Goal: Communication & Community: Answer question/provide support

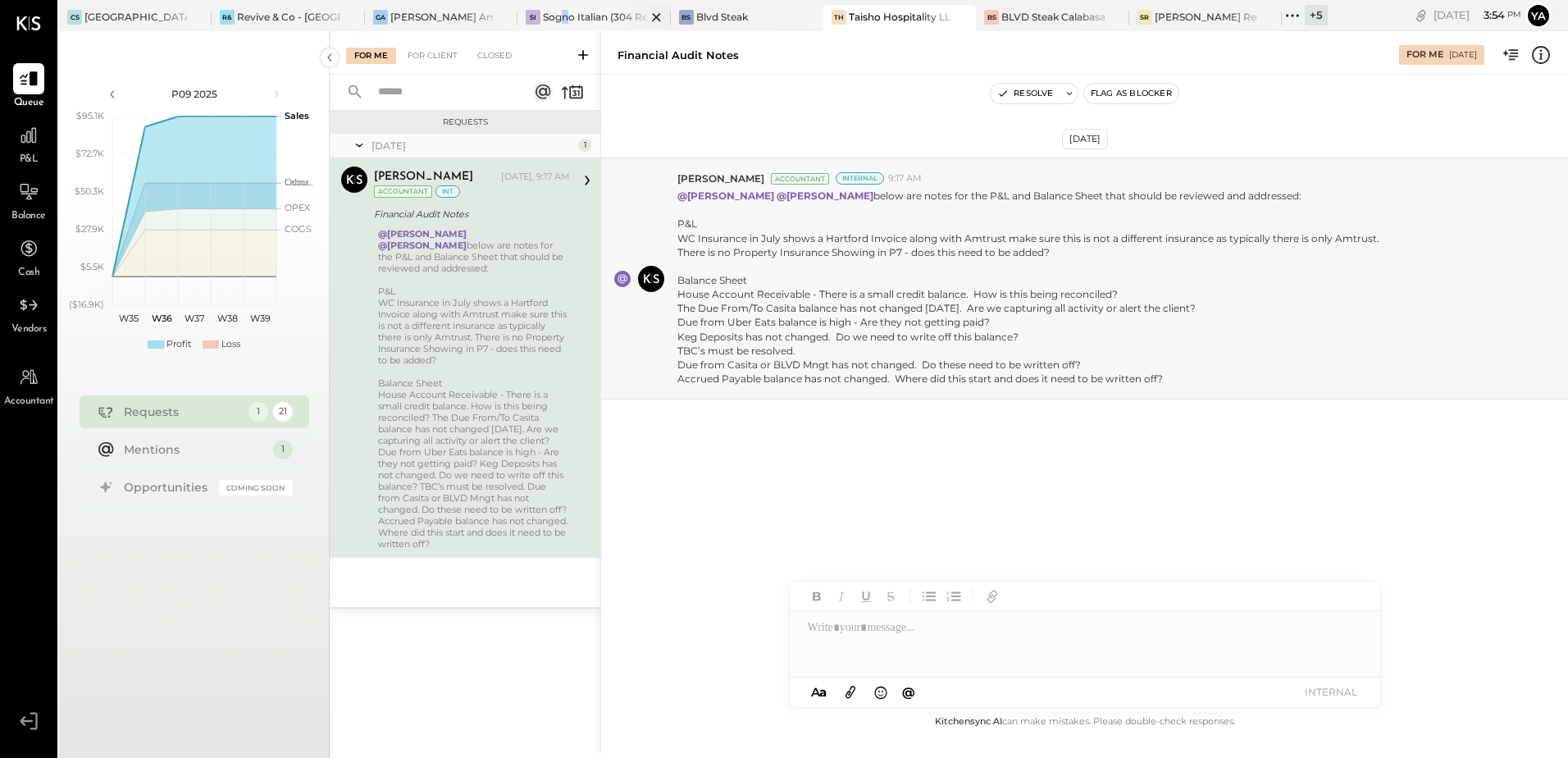
click at [566, 17] on div "Sogno Italian (304 Restaurant)" at bounding box center [594, 17] width 103 height 14
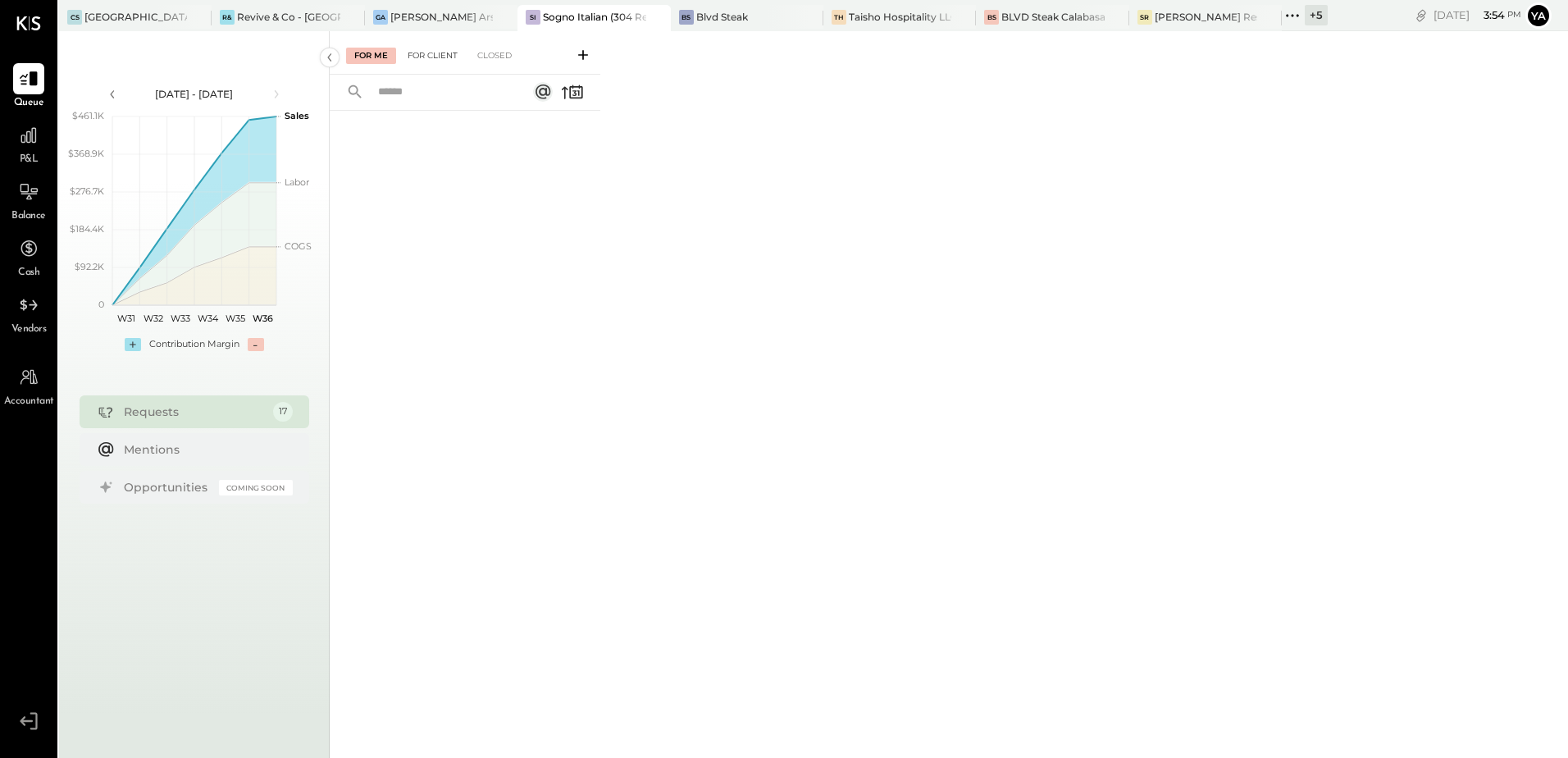
click at [419, 56] on div "For Client" at bounding box center [432, 56] width 66 height 17
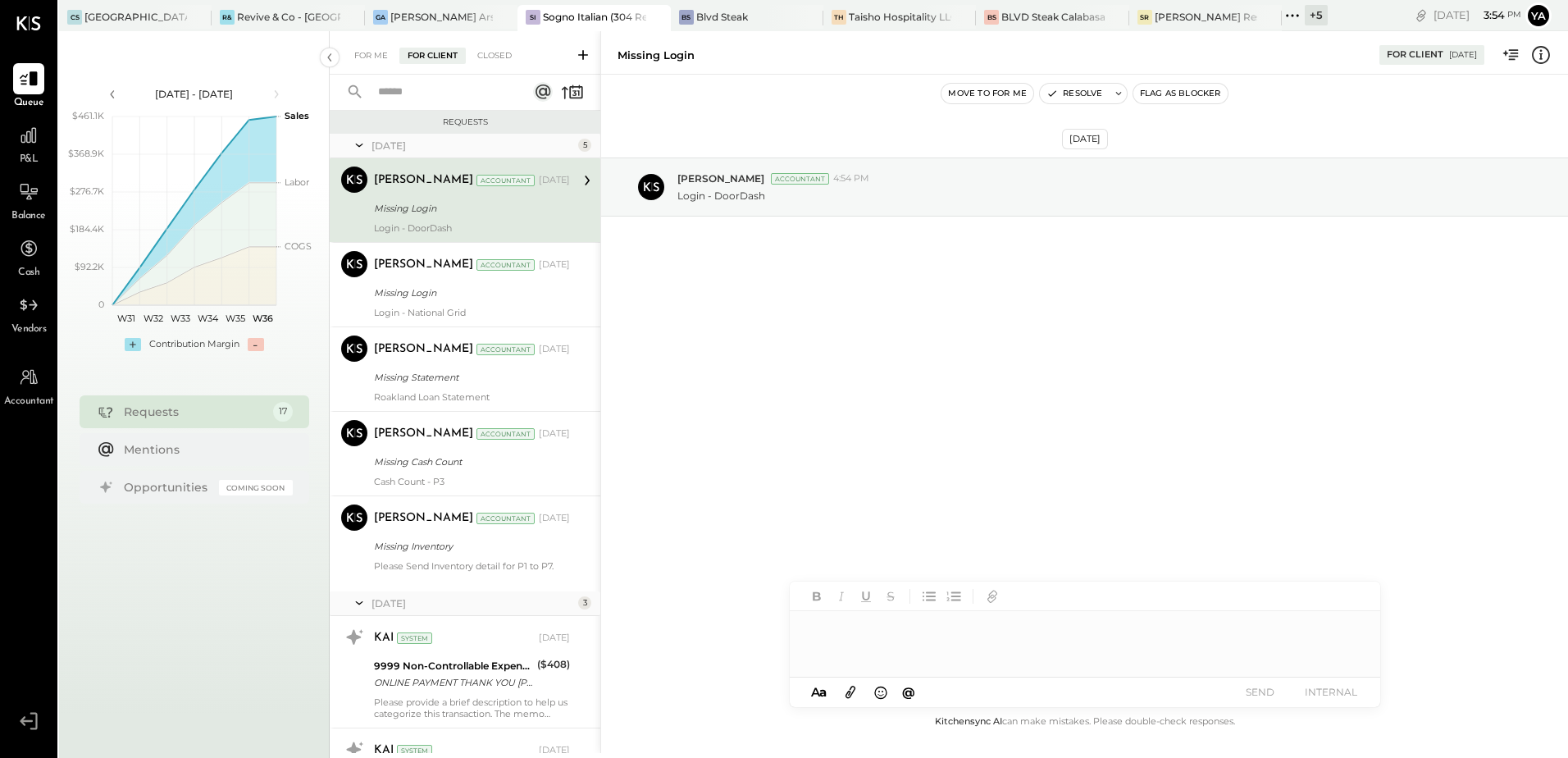
click at [440, 203] on div "Missing Login" at bounding box center [469, 208] width 191 height 17
click at [463, 307] on div "Login - National Grid" at bounding box center [471, 312] width 196 height 12
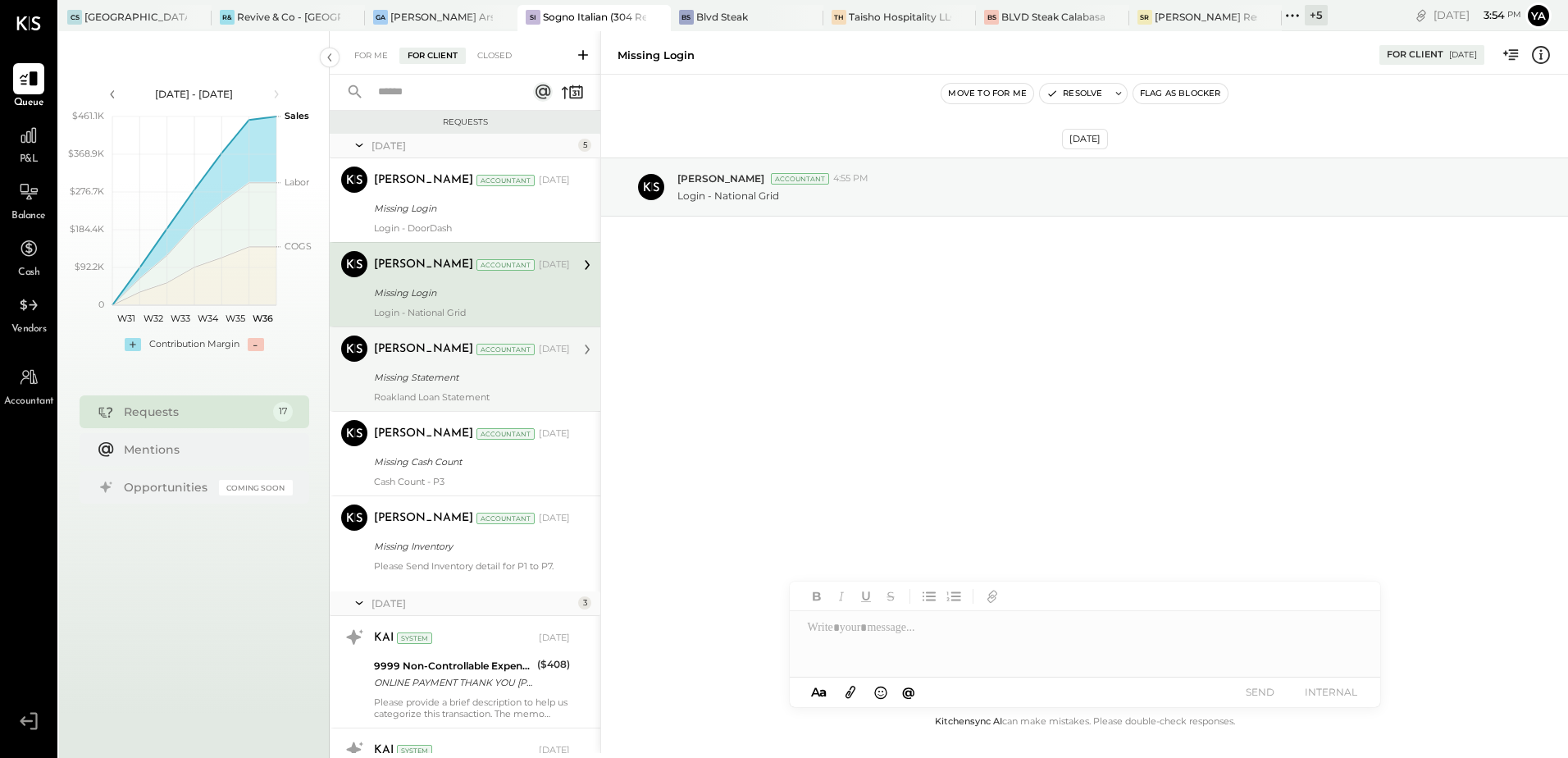
click at [477, 373] on div "Missing Statement" at bounding box center [469, 377] width 191 height 17
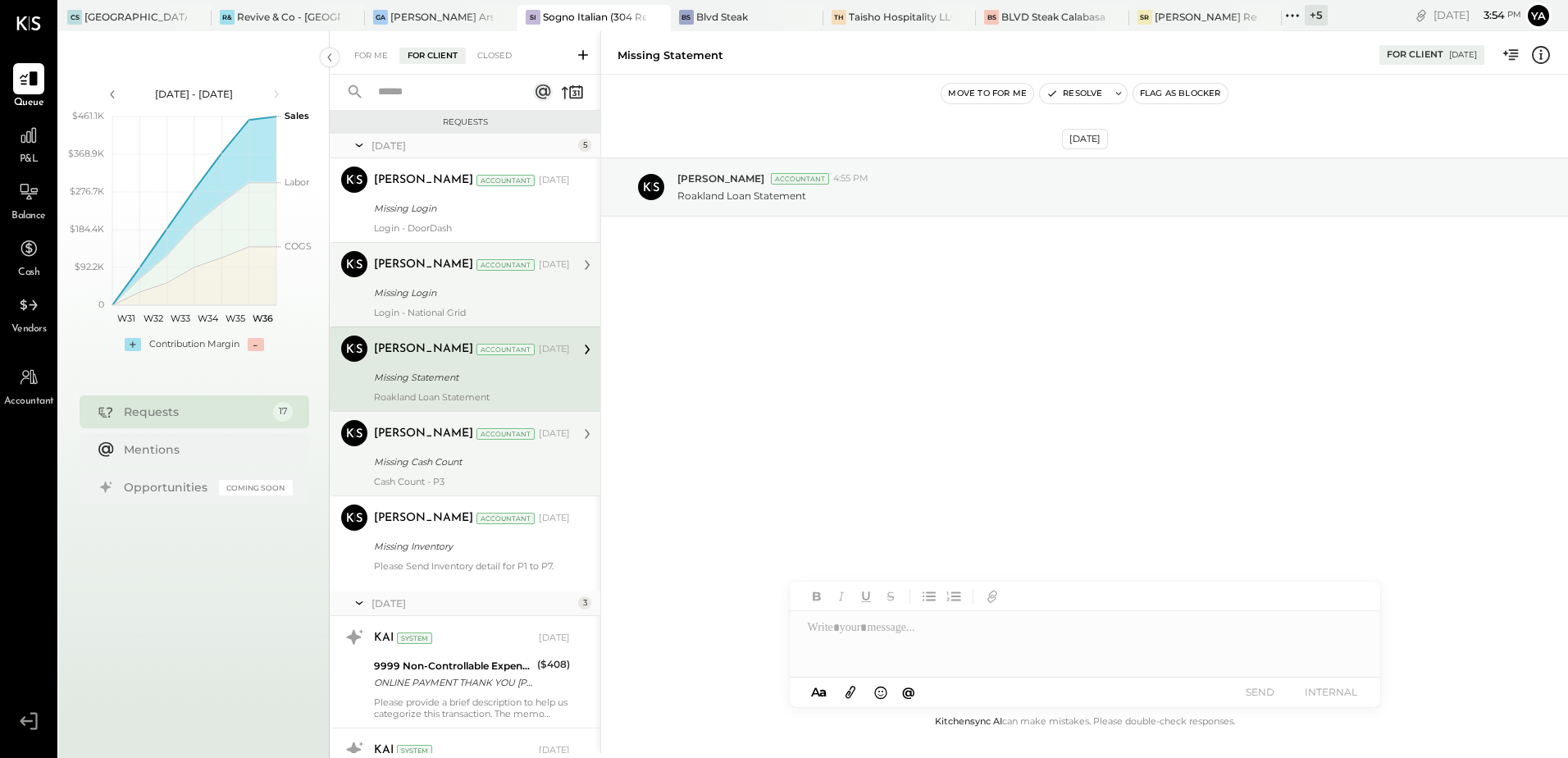
click at [475, 460] on div "Missing Cash Count" at bounding box center [469, 461] width 191 height 17
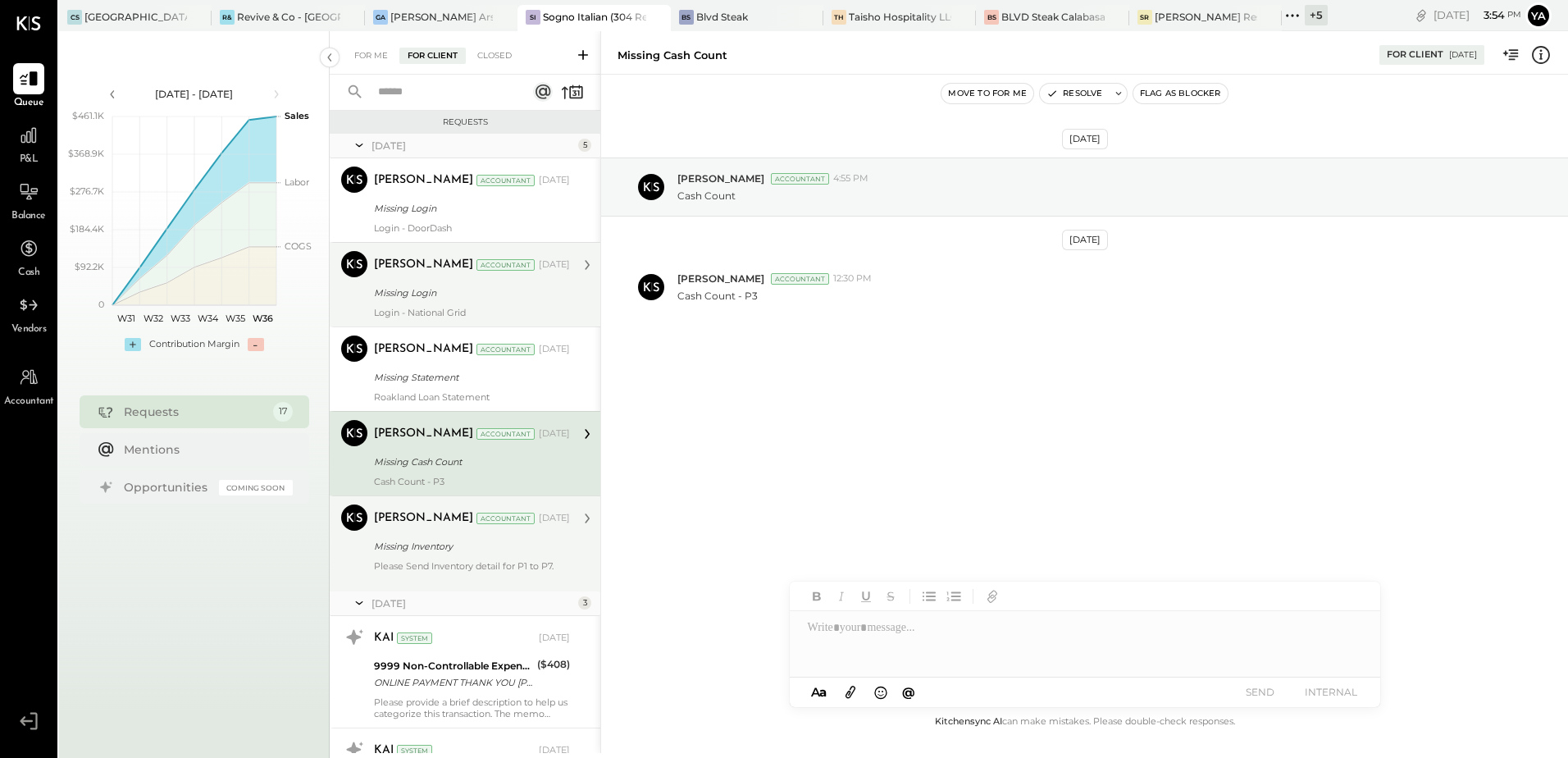
click at [465, 541] on div "Missing Inventory" at bounding box center [469, 546] width 191 height 17
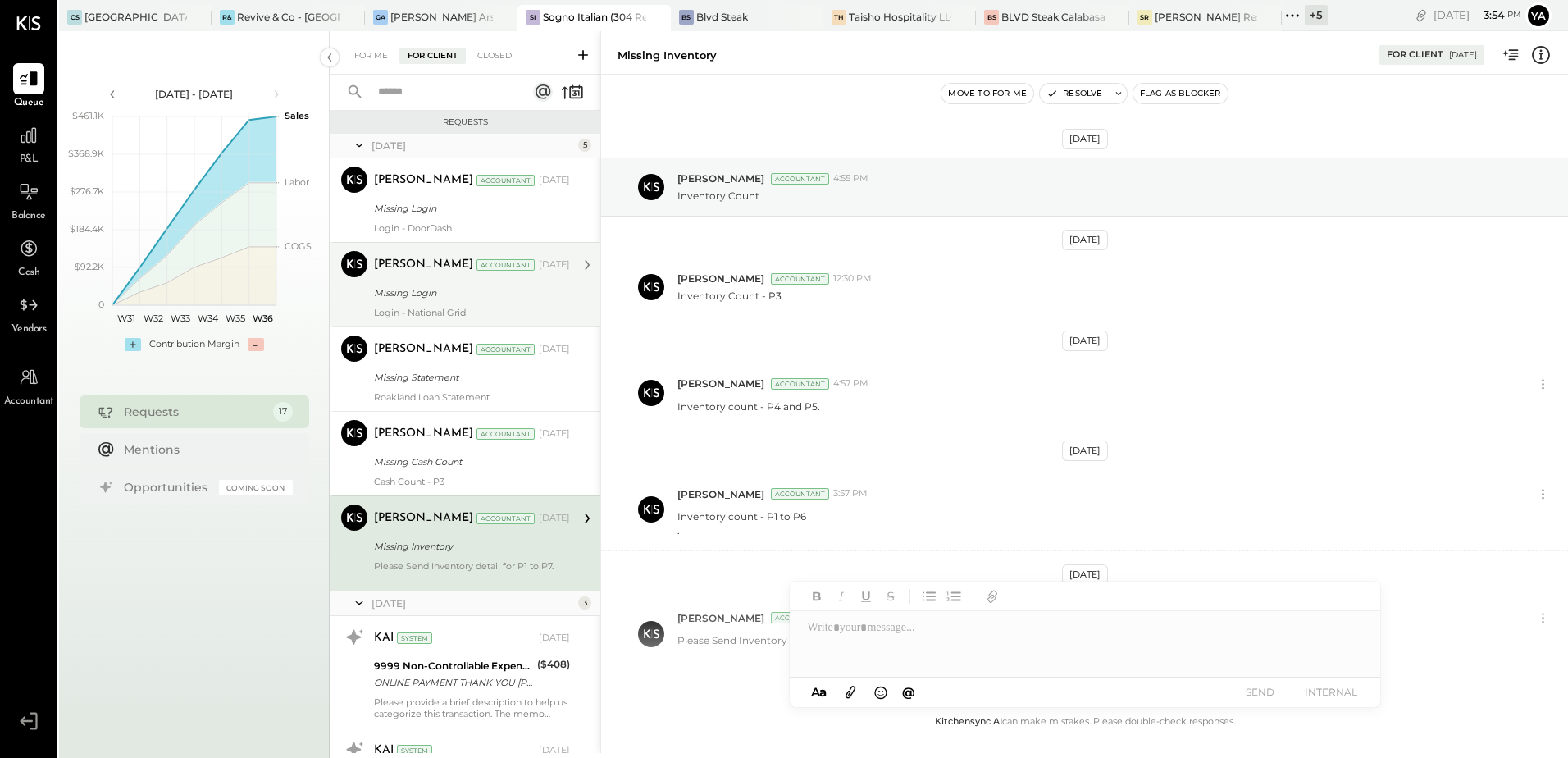
scroll to position [85, 0]
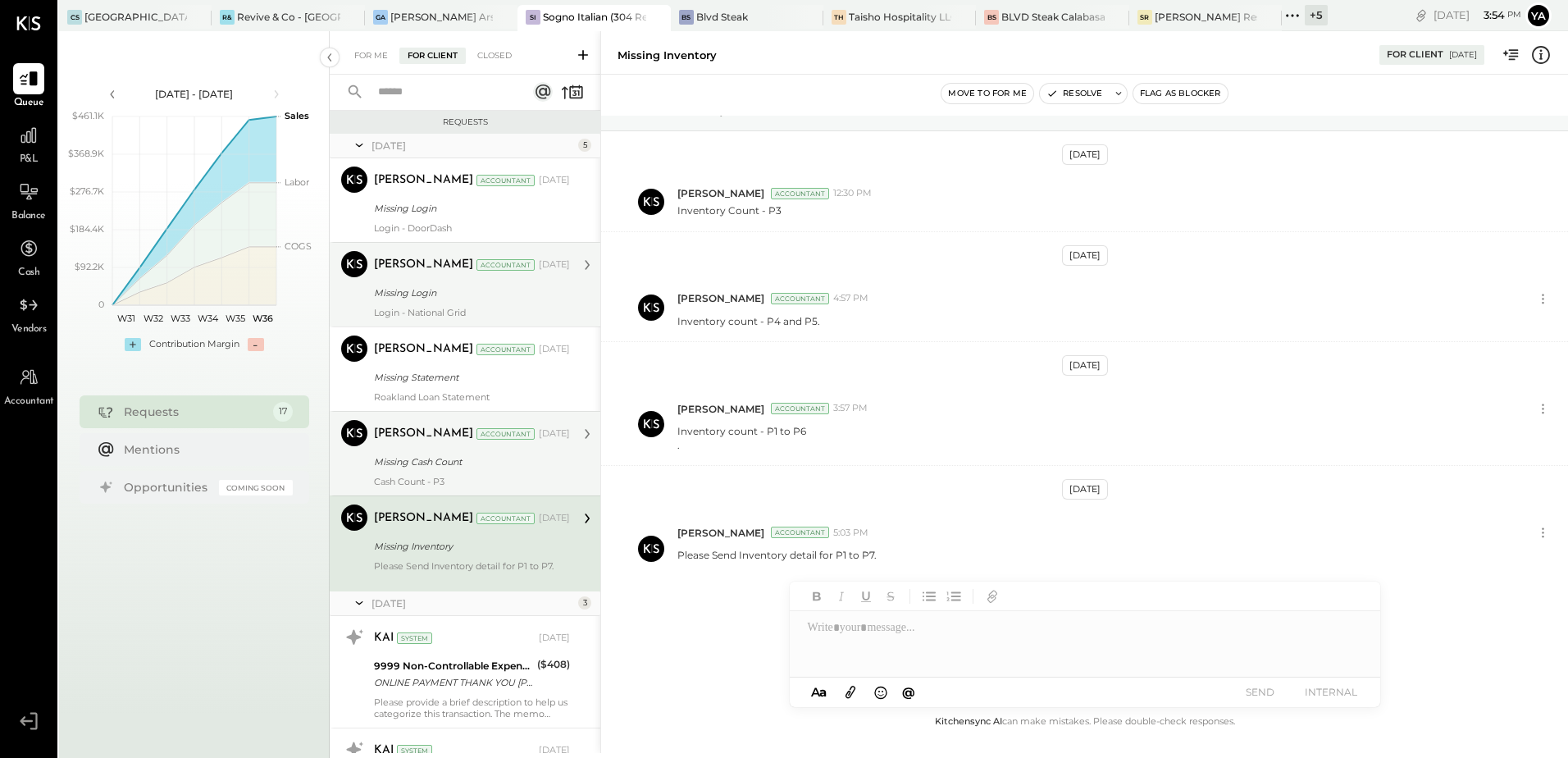
click at [467, 452] on div "Missing Cash Count" at bounding box center [469, 461] width 191 height 19
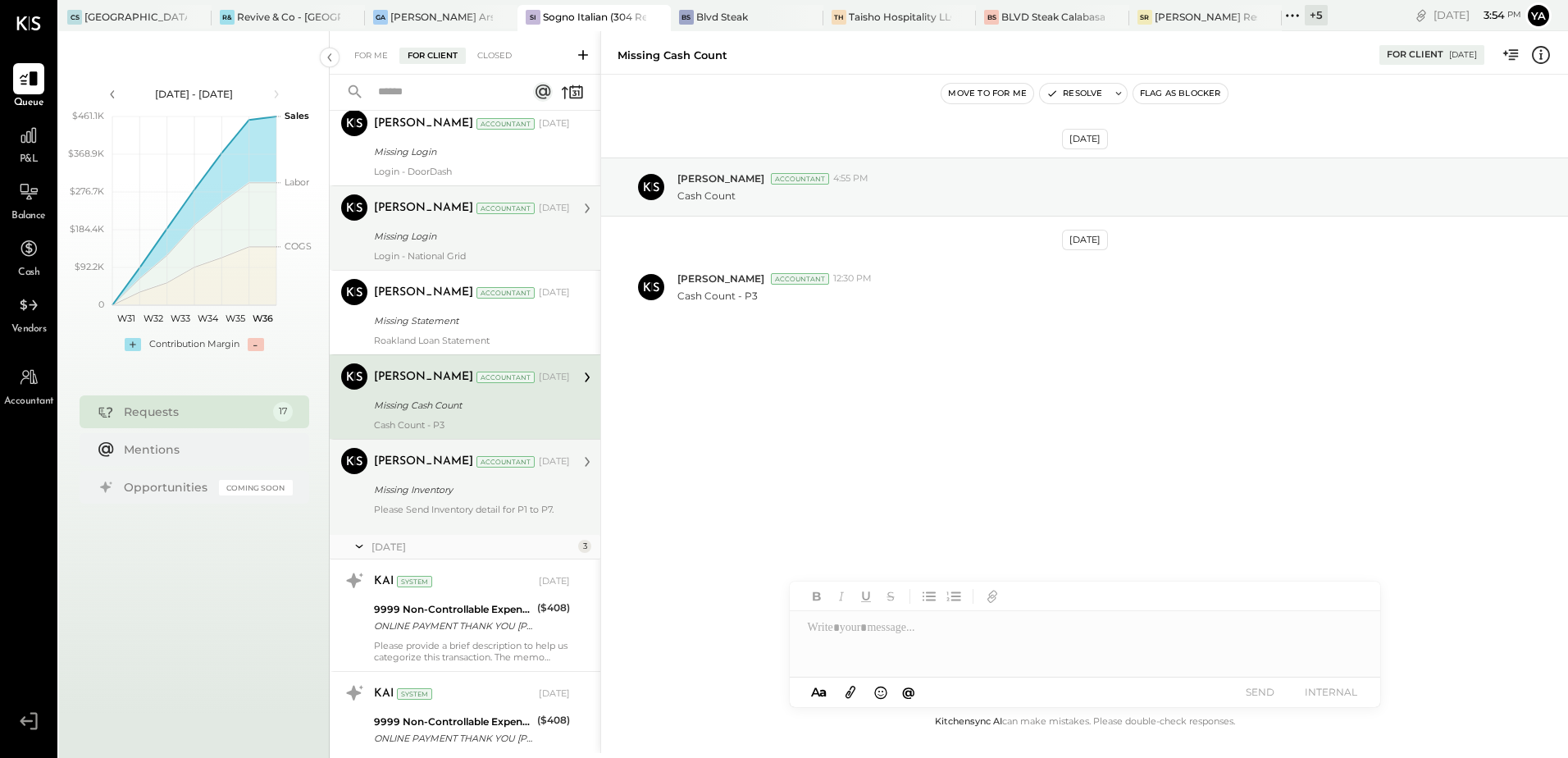
scroll to position [82, 0]
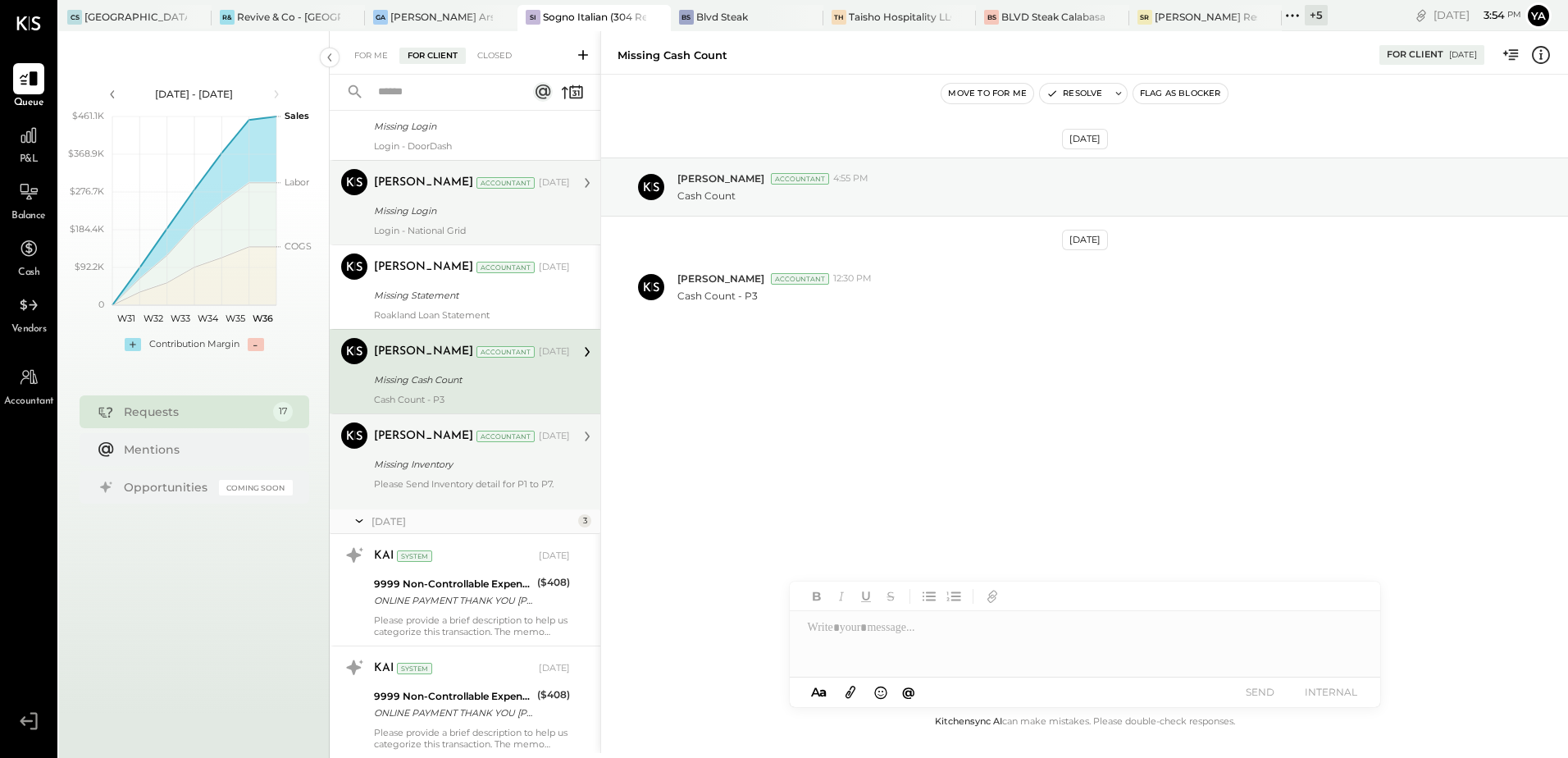
click at [445, 486] on div "Please Send Inventory detail for P1 to P7." at bounding box center [471, 490] width 196 height 23
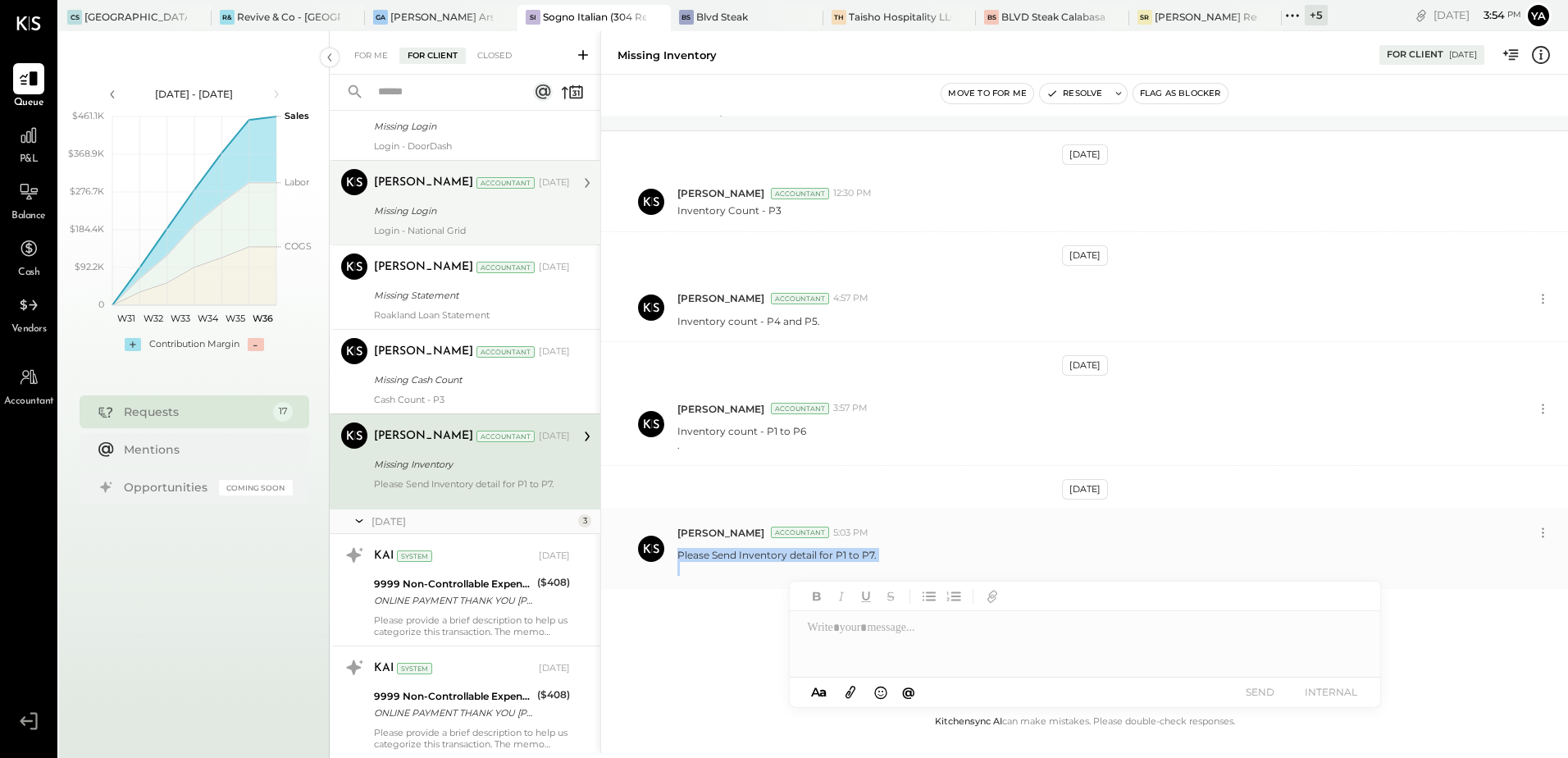
drag, startPoint x: 675, startPoint y: 560, endPoint x: 804, endPoint y: 563, distance: 129.0
click at [804, 563] on div "[PERSON_NAME] Accountant 5:03 PM Please Send Inventory detail for P1 to P7." at bounding box center [1085, 548] width 967 height 81
copy p "Please Send Inventory detail for P1 to P7."
click at [869, 646] on div at bounding box center [1085, 644] width 591 height 66
paste div
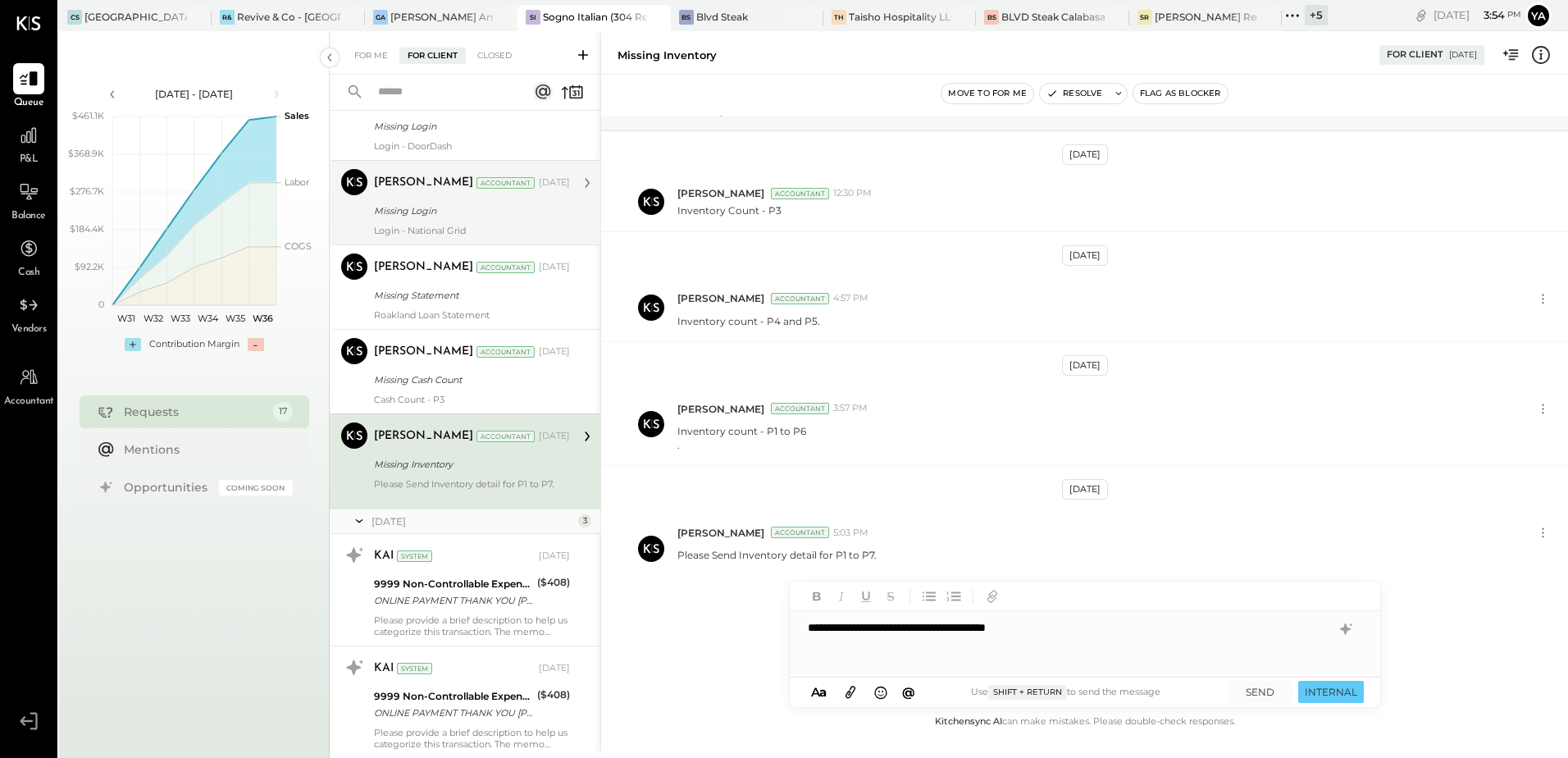
click at [1030, 631] on div "**********" at bounding box center [1085, 644] width 591 height 66
click at [1265, 698] on button "SEND" at bounding box center [1261, 692] width 66 height 22
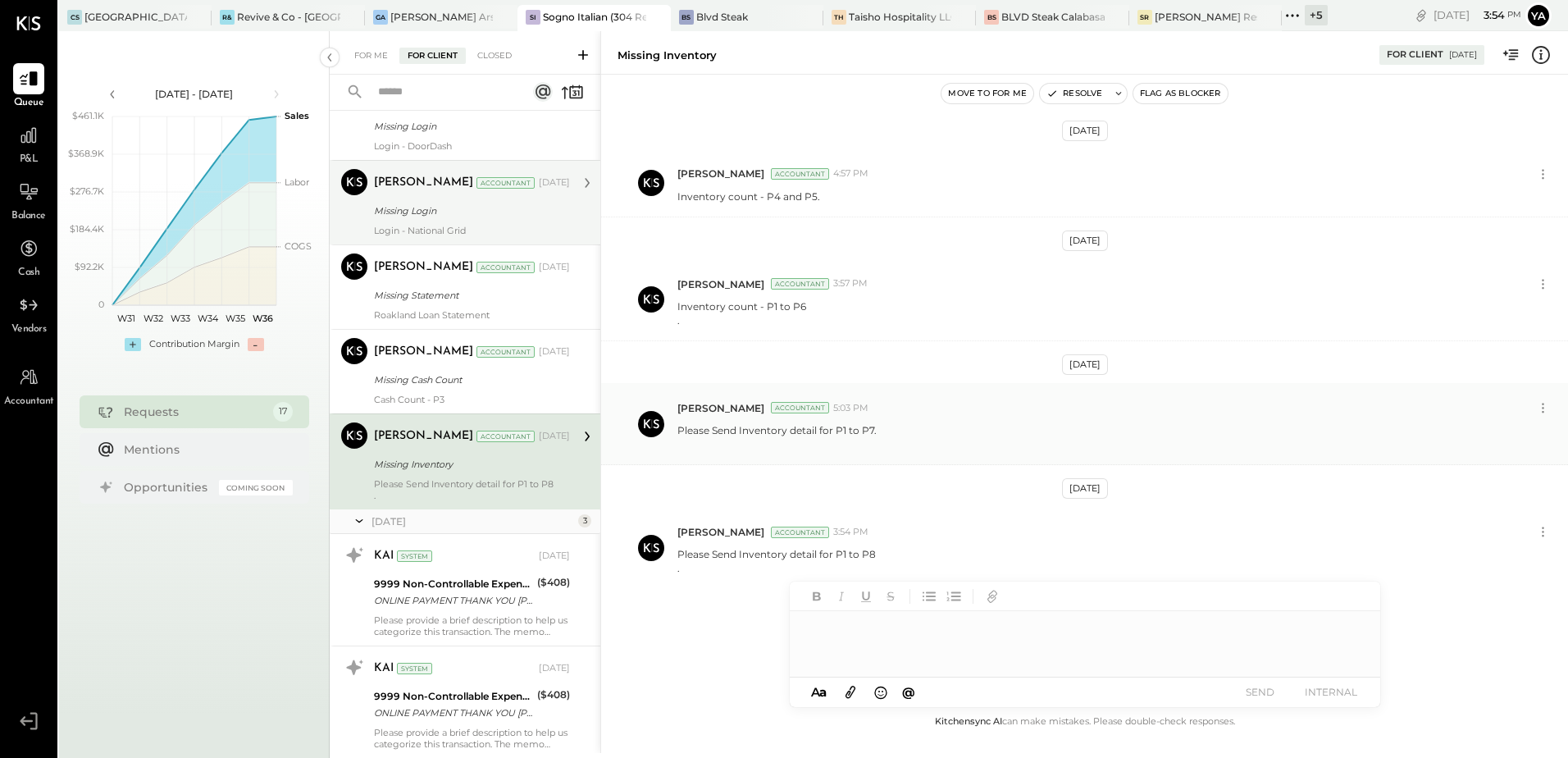
scroll to position [110, 0]
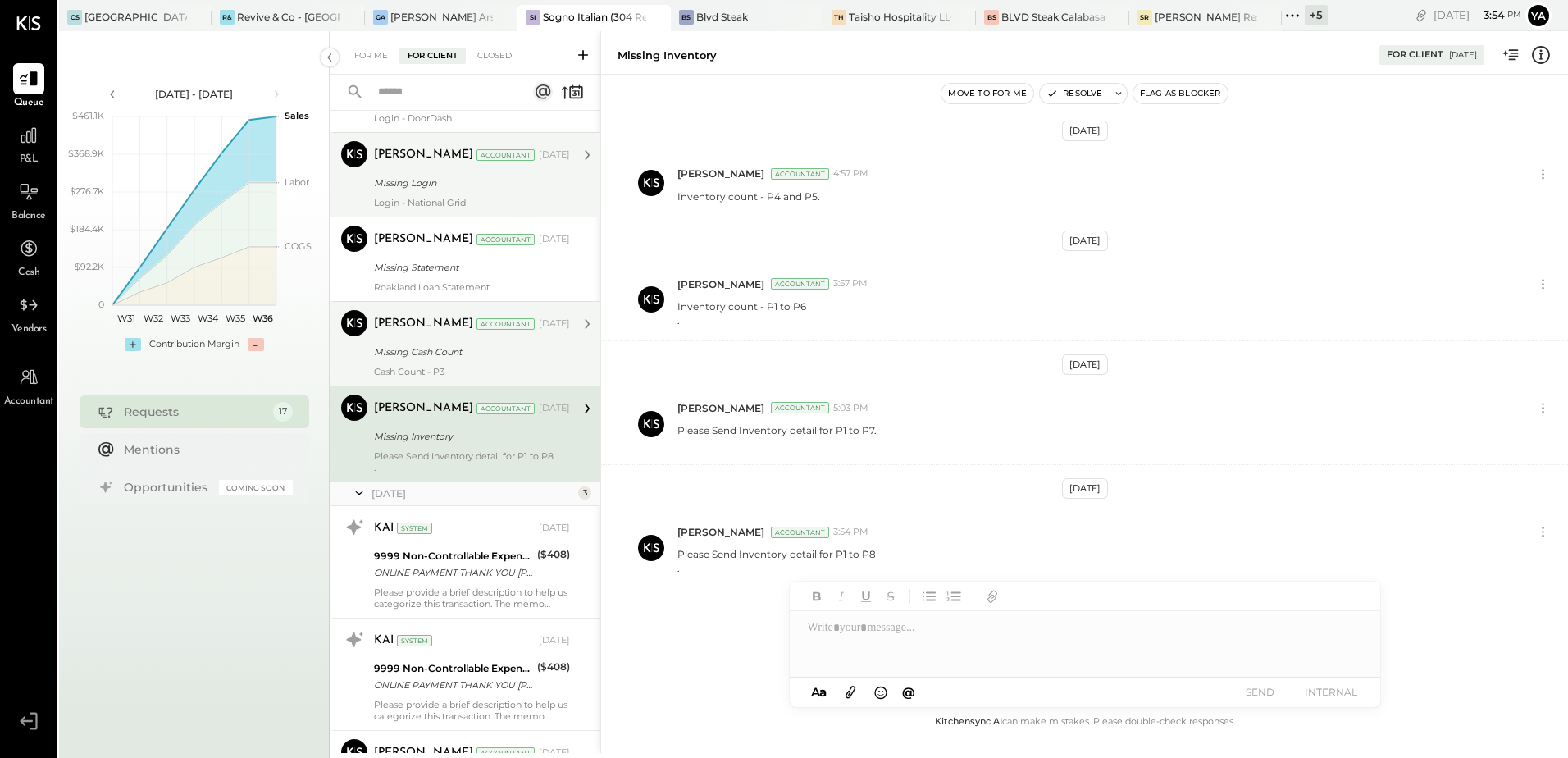
click at [458, 374] on div "Cash Count - P3" at bounding box center [471, 371] width 196 height 12
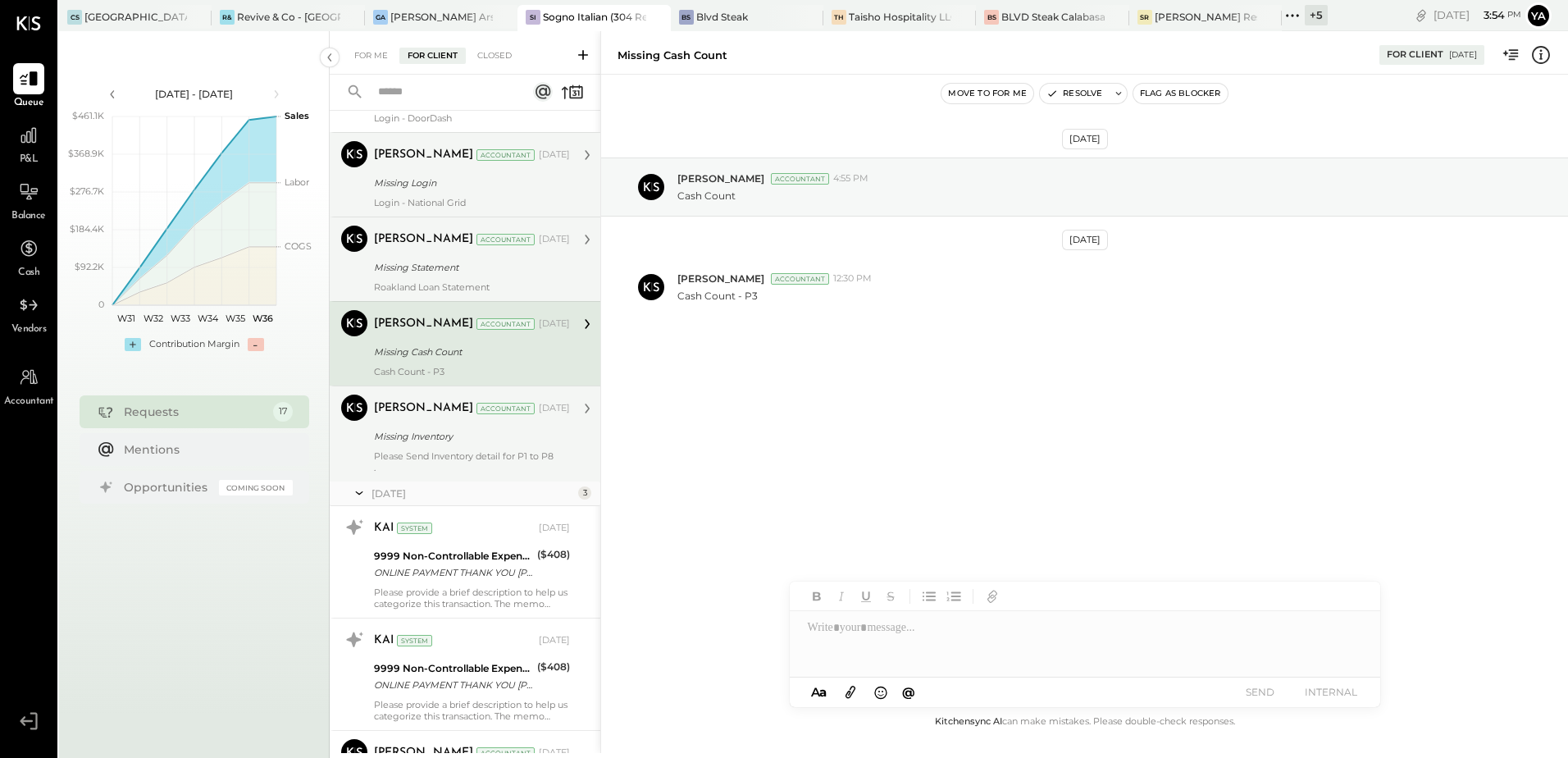
click at [438, 282] on div "Roakland Loan Statement" at bounding box center [471, 287] width 196 height 12
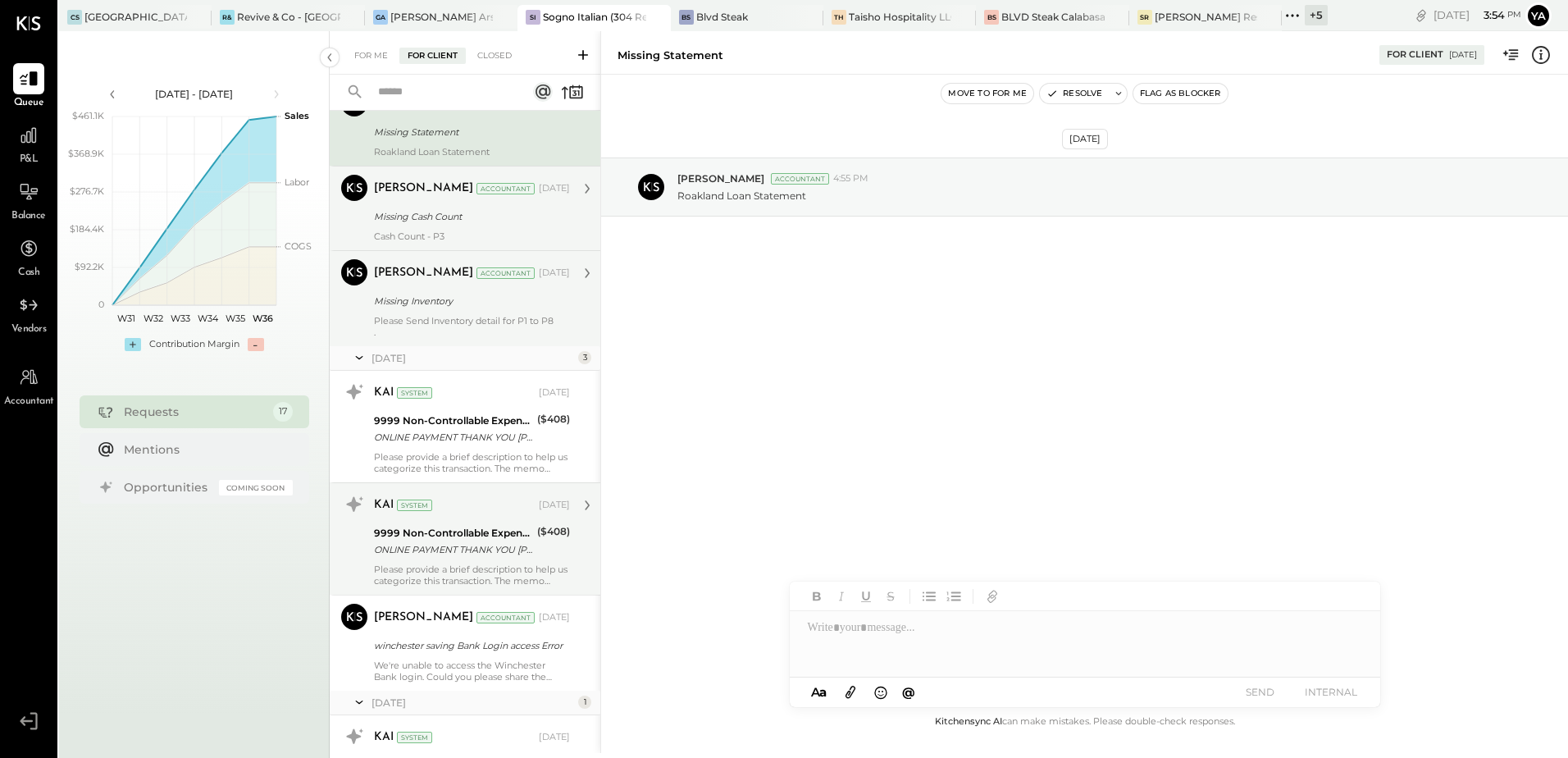
scroll to position [246, 0]
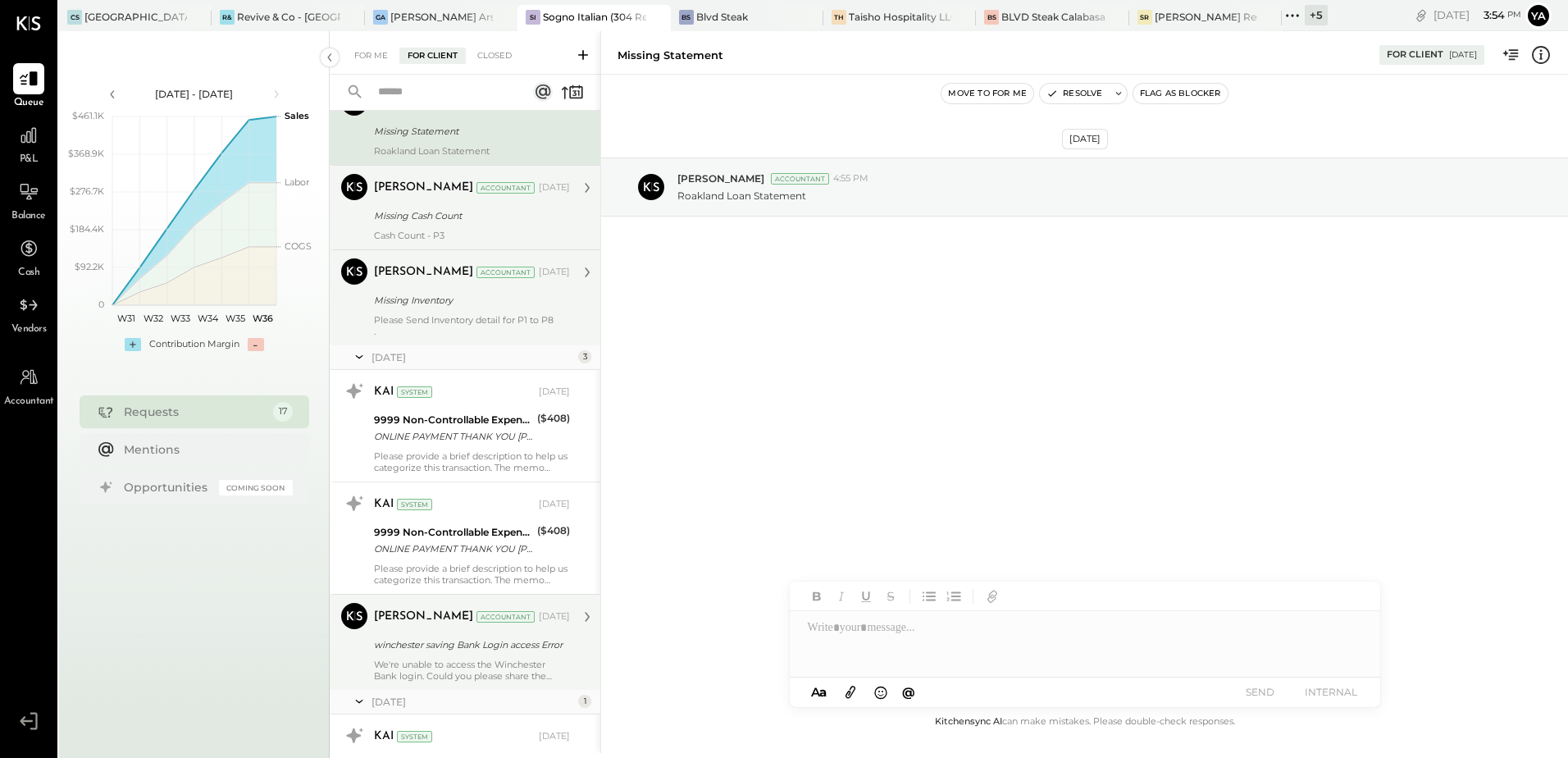
click at [460, 651] on div "winchester saving Bank Login access Error" at bounding box center [469, 645] width 191 height 17
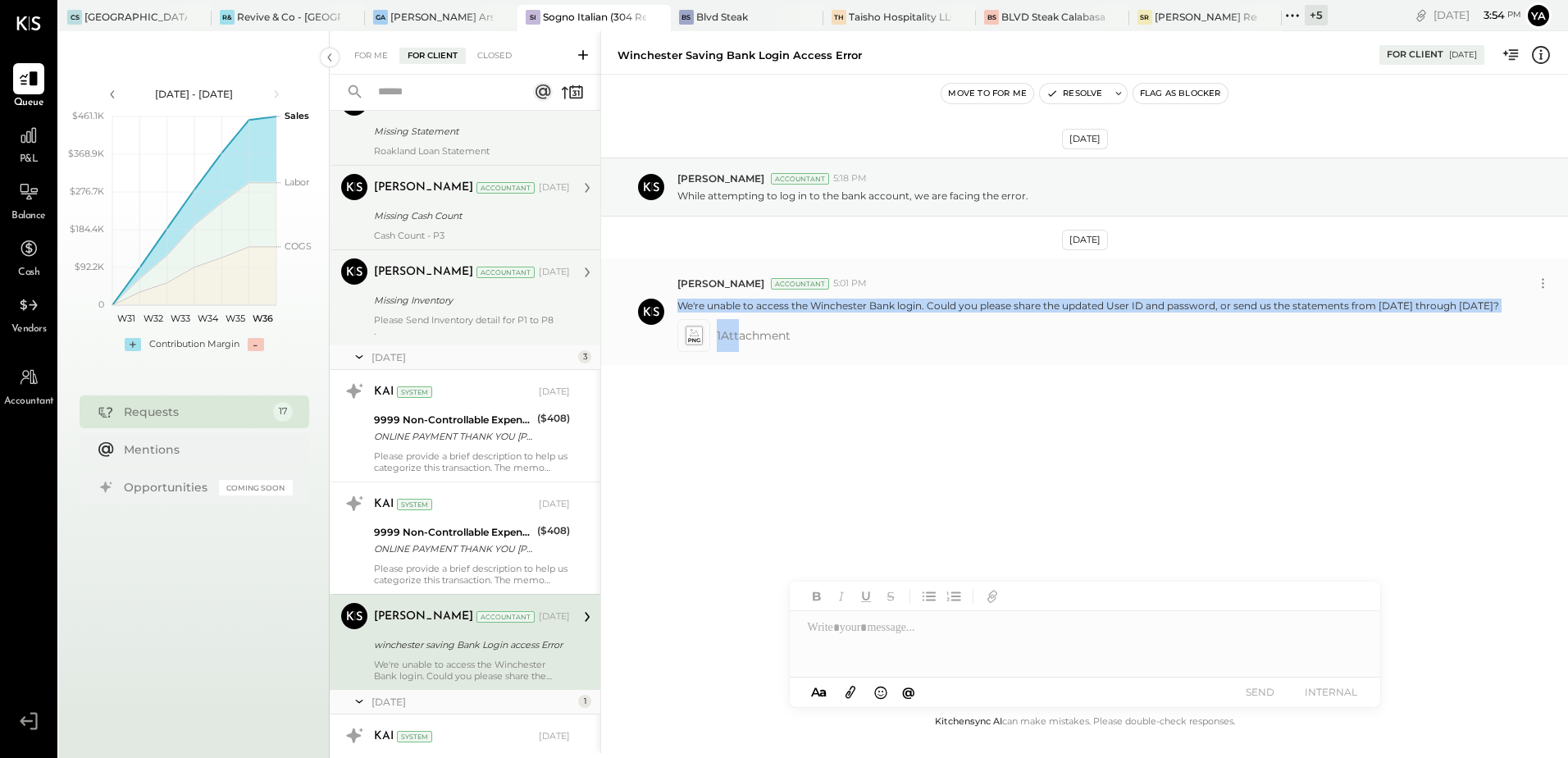
drag, startPoint x: 735, startPoint y: 360, endPoint x: 679, endPoint y: 332, distance: 62.6
click at [679, 332] on div "[PERSON_NAME] Accountant 5:01 PM We're unable to access the Winchester Bank log…" at bounding box center [1116, 312] width 877 height 81
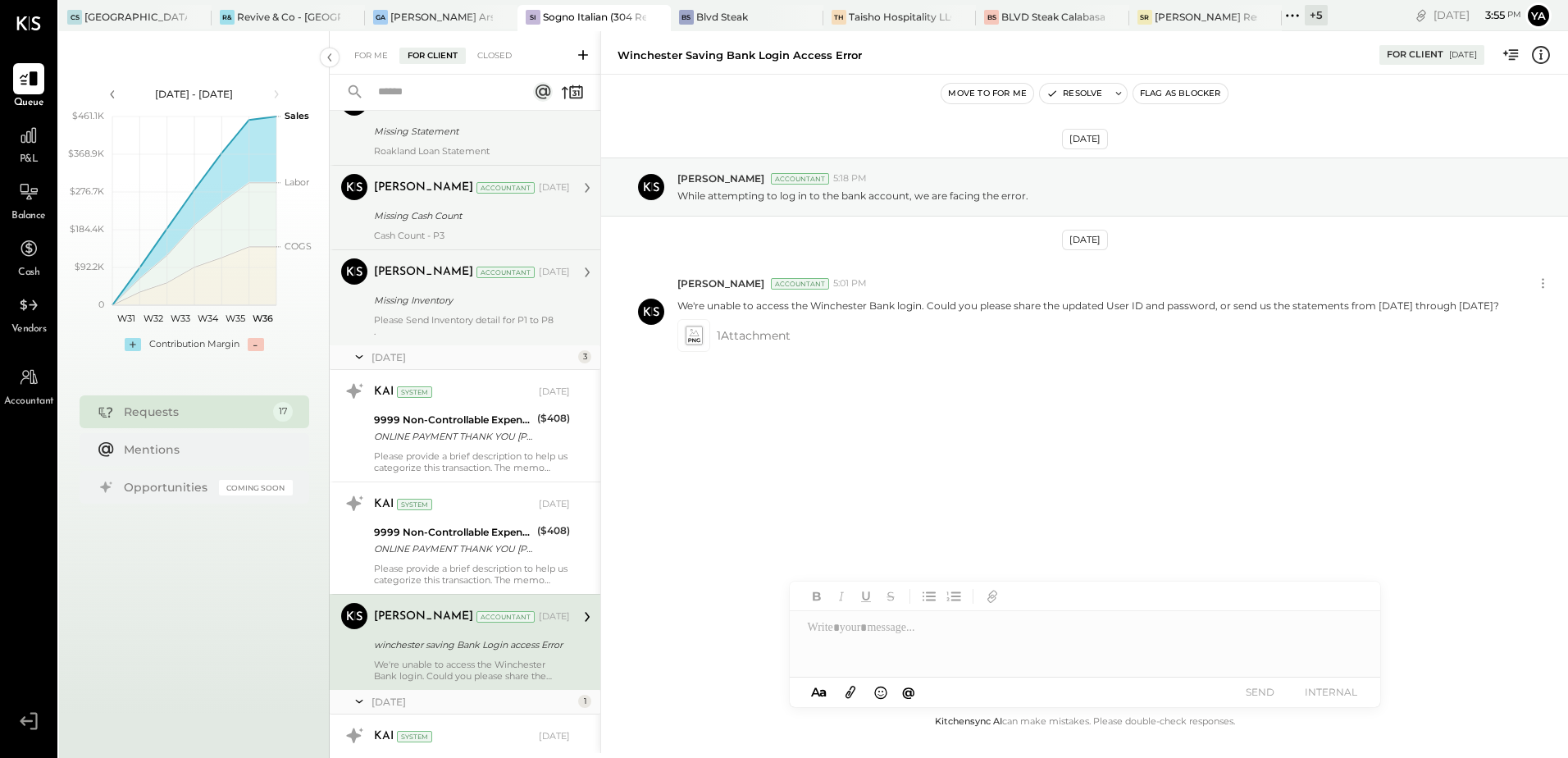
click at [746, 431] on div "[DATE] [PERSON_NAME] Accountant 5:18 PM While attempting to log in to the bank …" at bounding box center [1085, 302] width 967 height 373
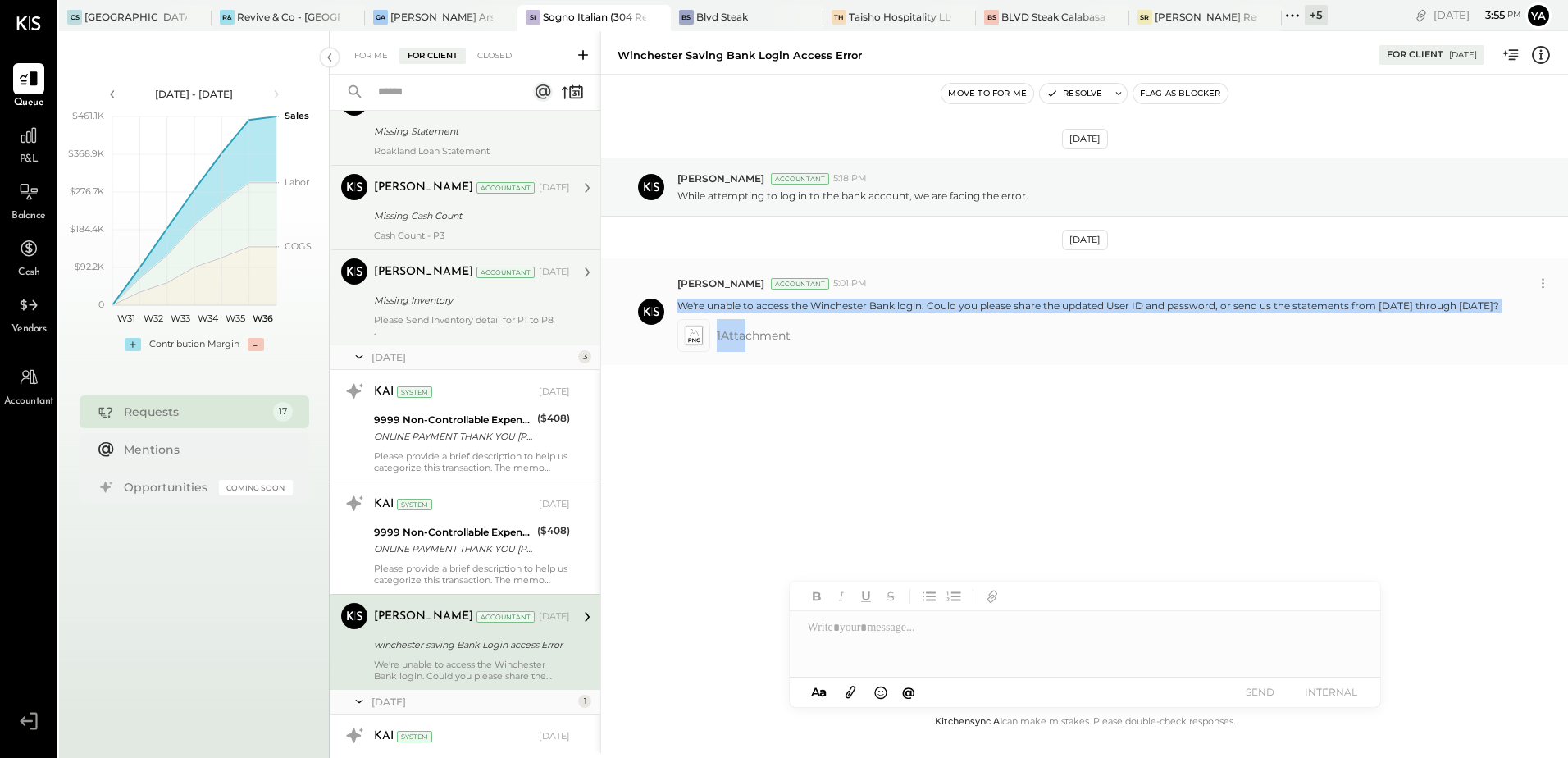
drag, startPoint x: 741, startPoint y: 357, endPoint x: 681, endPoint y: 340, distance: 62.4
click at [681, 340] on div "[PERSON_NAME] Accountant 5:01 PM We're unable to access the Winchester Bank log…" at bounding box center [1116, 312] width 877 height 81
drag, startPoint x: 681, startPoint y: 340, endPoint x: 732, endPoint y: 347, distance: 51.5
click at [731, 313] on p "We're unable to access the Winchester Bank login. Could you please share the up…" at bounding box center [1088, 306] width 822 height 14
drag, startPoint x: 733, startPoint y: 347, endPoint x: 684, endPoint y: 331, distance: 51.5
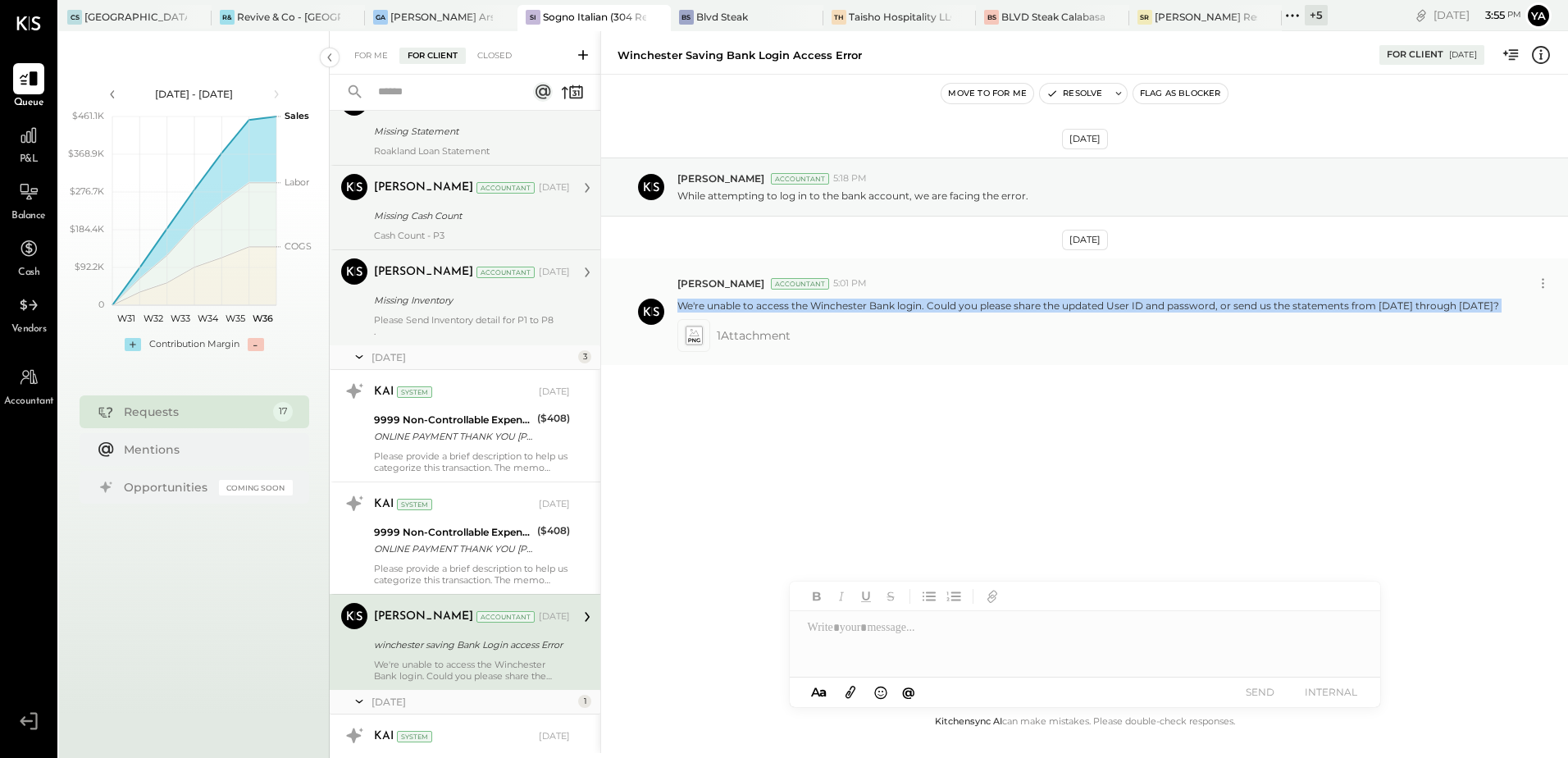
click at [684, 313] on p "We're unable to access the Winchester Bank login. Could you please share the up…" at bounding box center [1088, 306] width 822 height 14
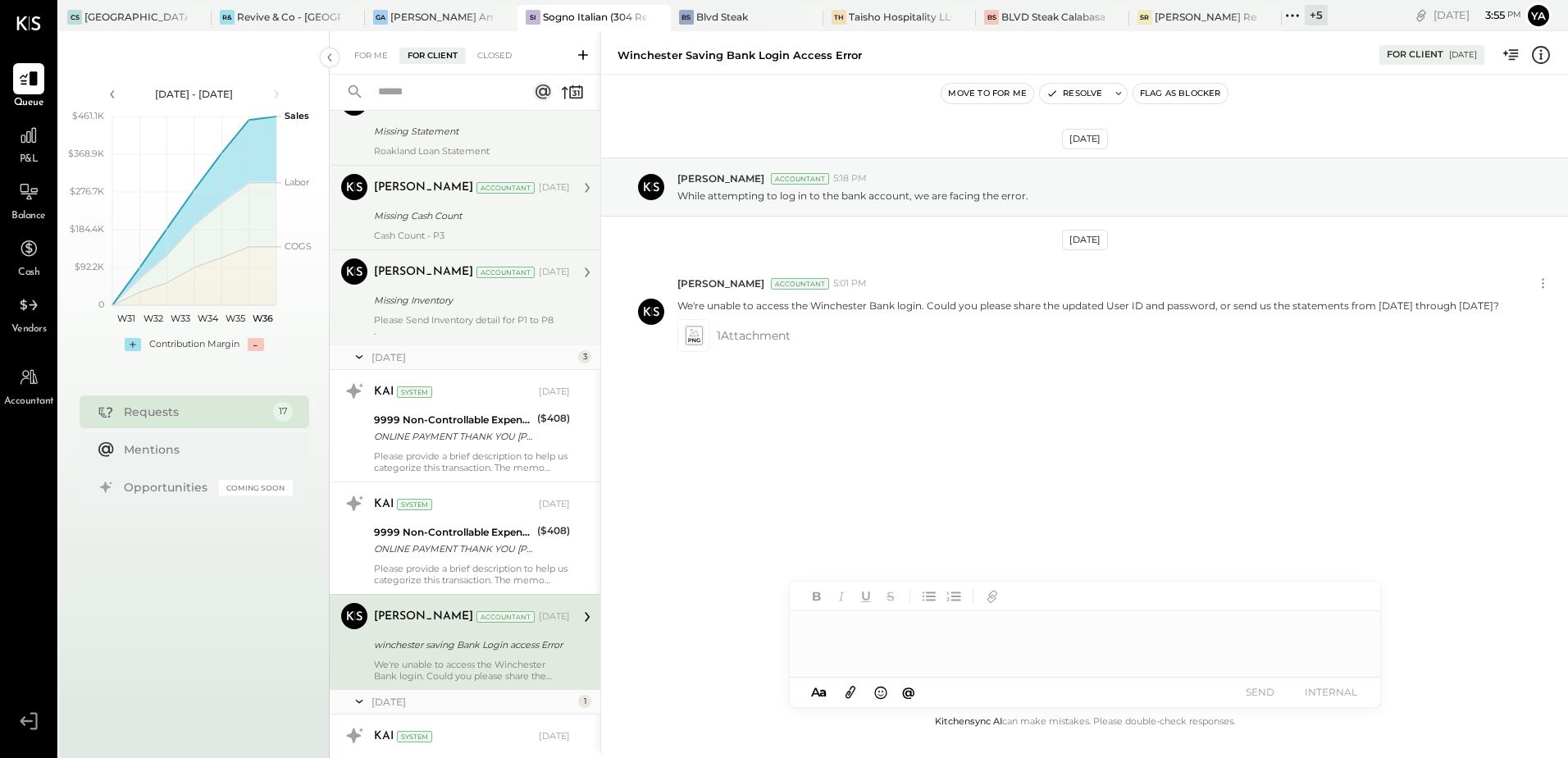
click at [887, 645] on div at bounding box center [1085, 644] width 591 height 66
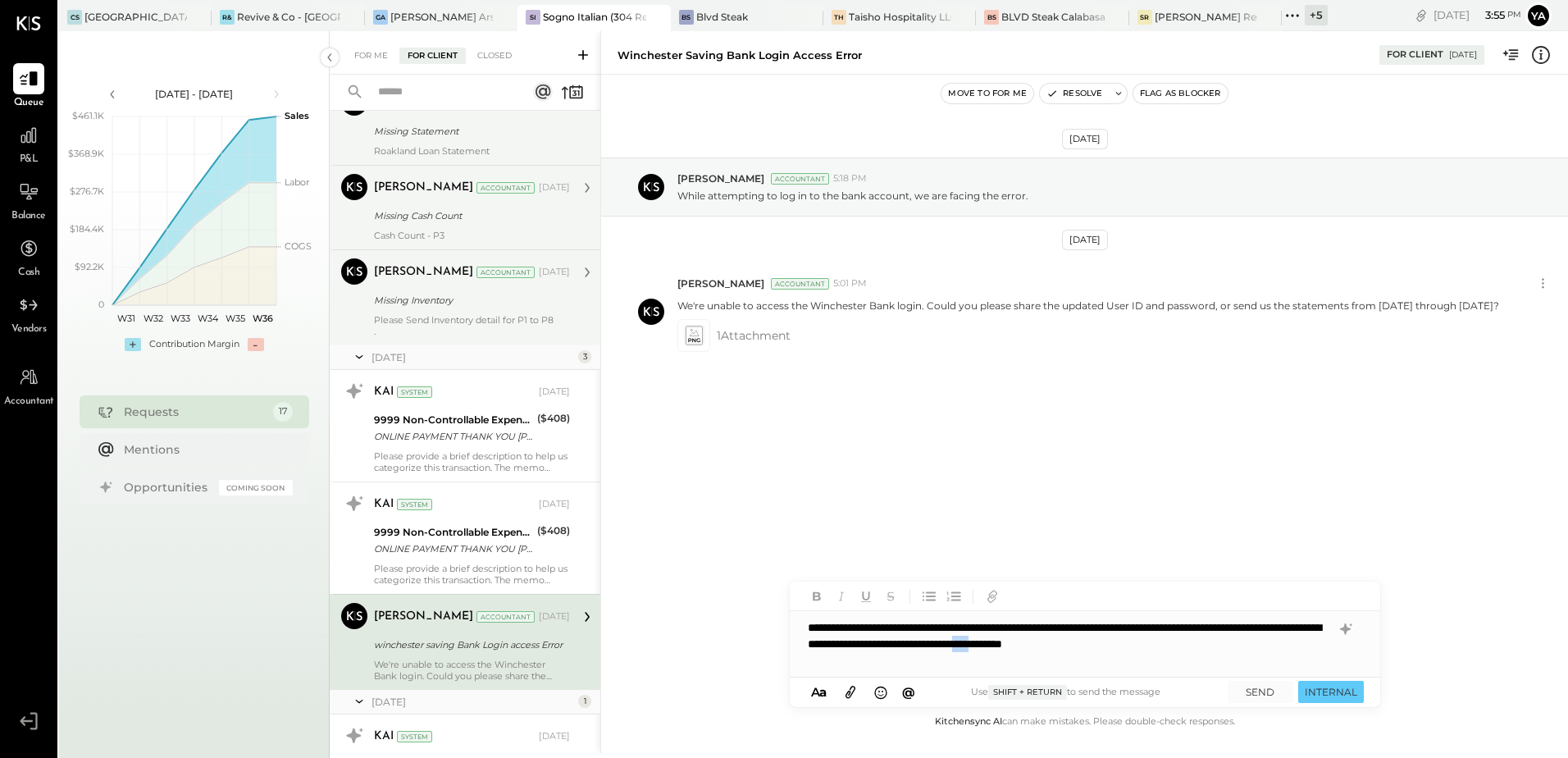
drag, startPoint x: 1287, startPoint y: 647, endPoint x: 1256, endPoint y: 645, distance: 31.1
click at [1256, 645] on div "**********" at bounding box center [1085, 644] width 591 height 66
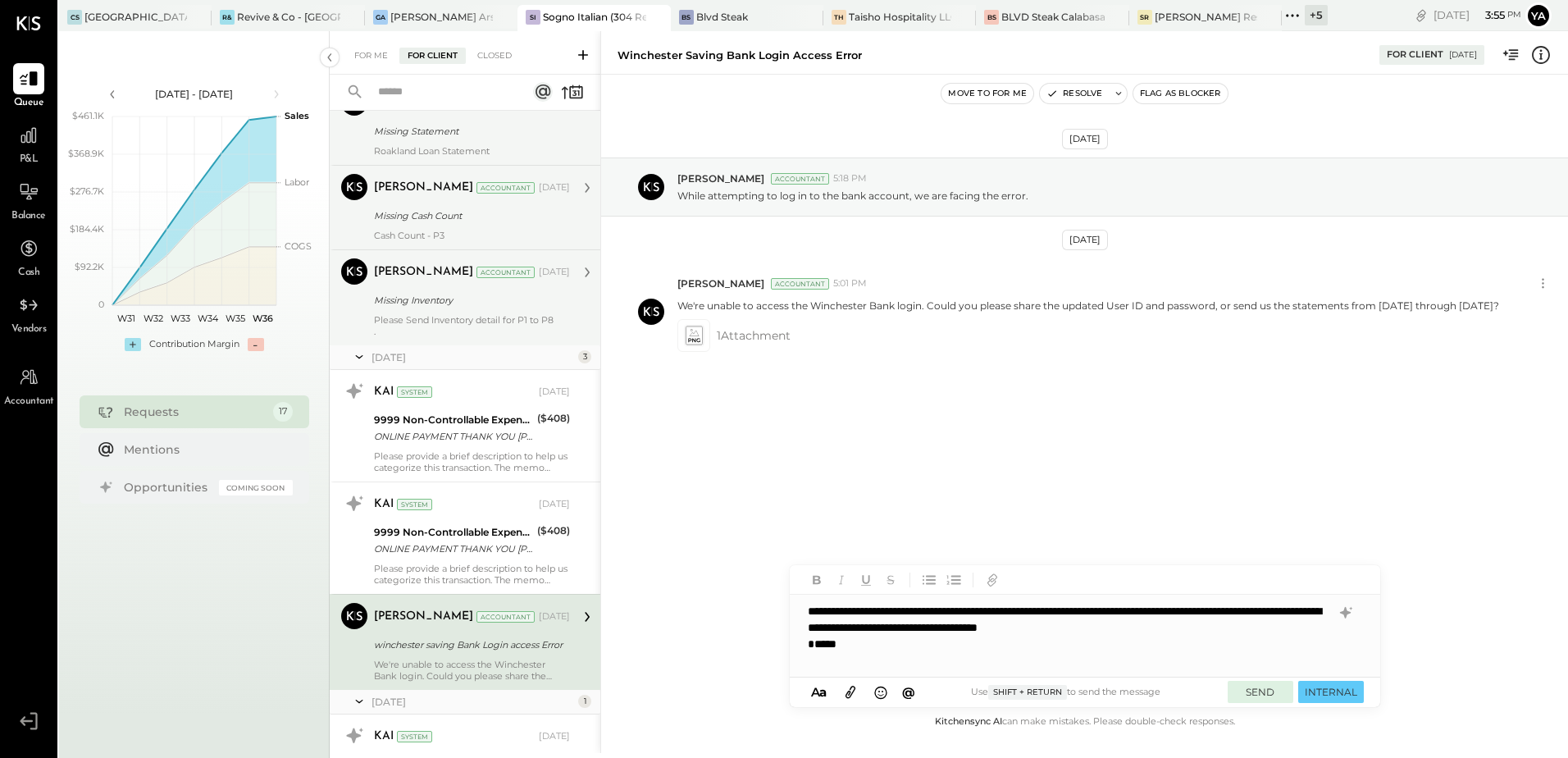
click at [1246, 692] on button "SEND" at bounding box center [1261, 692] width 66 height 22
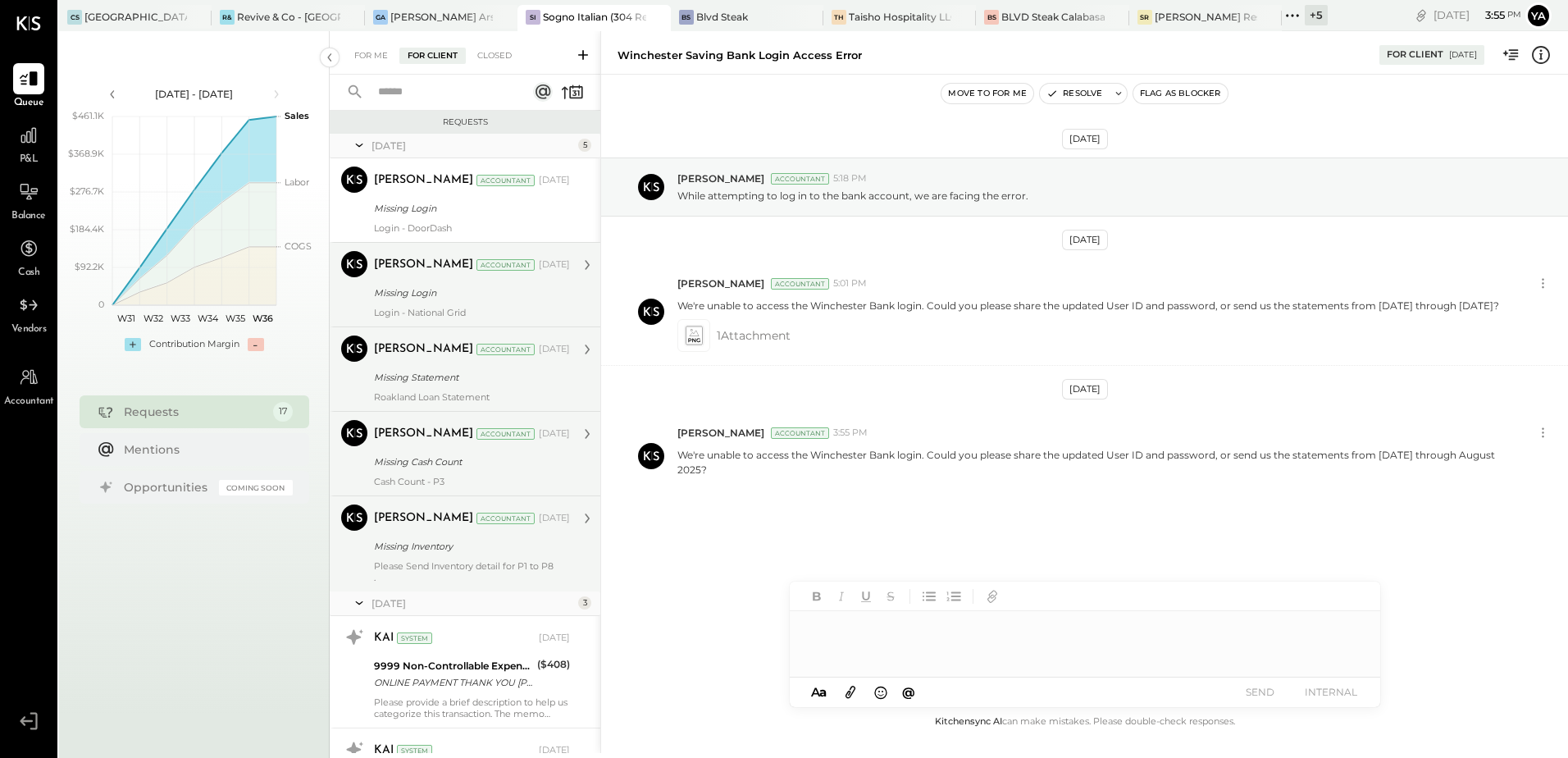
click at [433, 306] on div "[PERSON_NAME] Accountant [DATE] Missing Login Login - National Grid" at bounding box center [471, 284] width 196 height 67
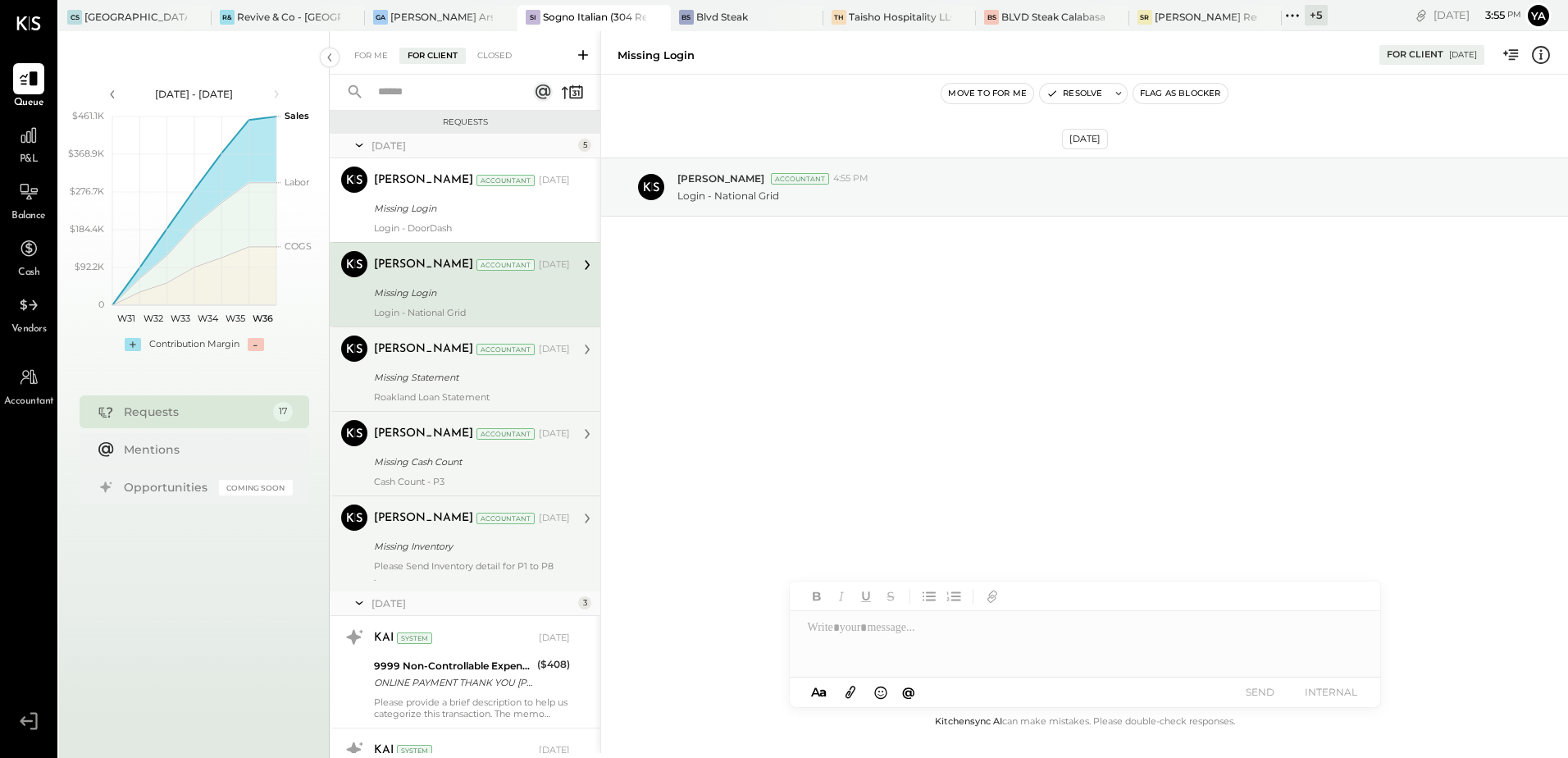
click at [445, 369] on div "Missing Statement" at bounding box center [469, 377] width 191 height 17
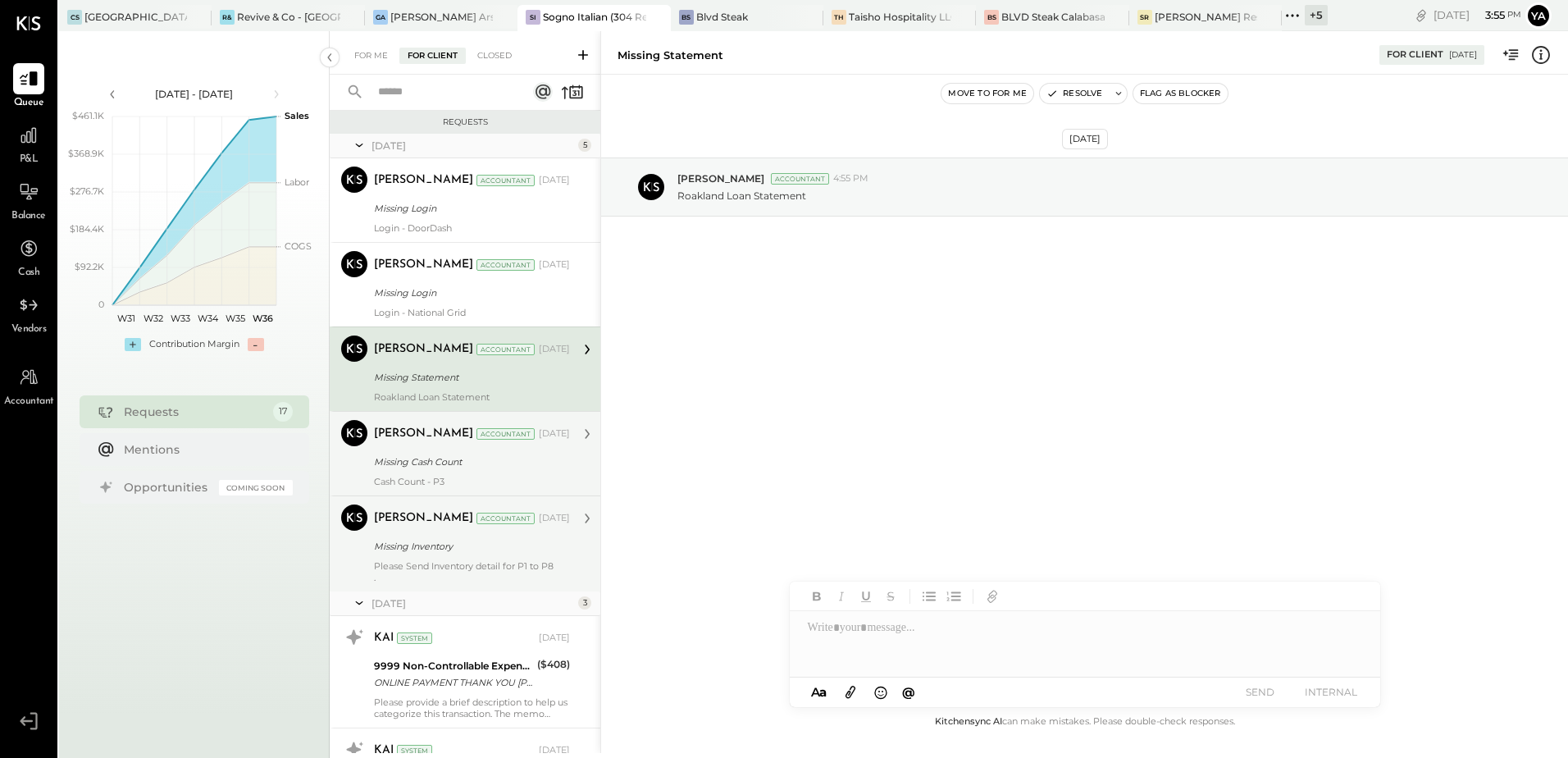
click at [451, 469] on div "Missing Cash Count" at bounding box center [469, 461] width 191 height 17
